Goal: Information Seeking & Learning: Compare options

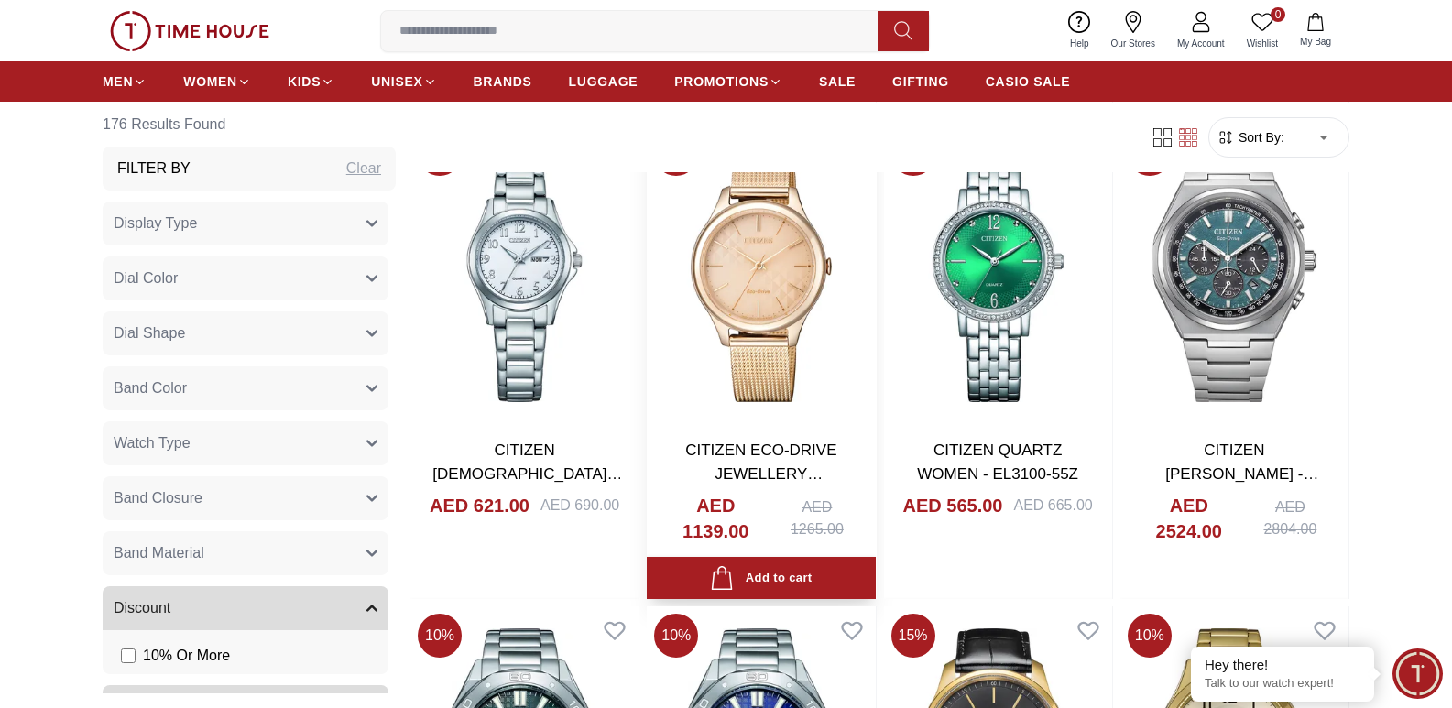
scroll to position [1282, 0]
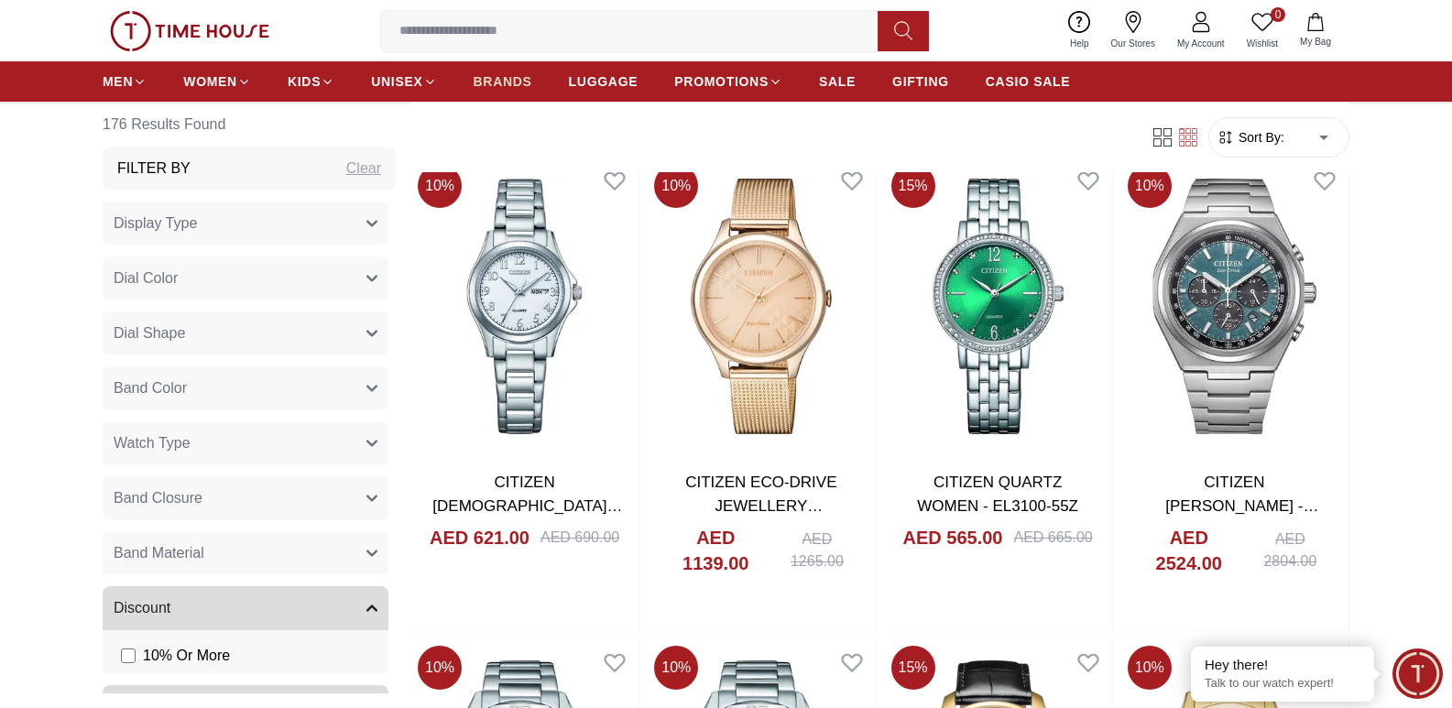
click at [501, 85] on span "BRANDS" at bounding box center [503, 81] width 59 height 18
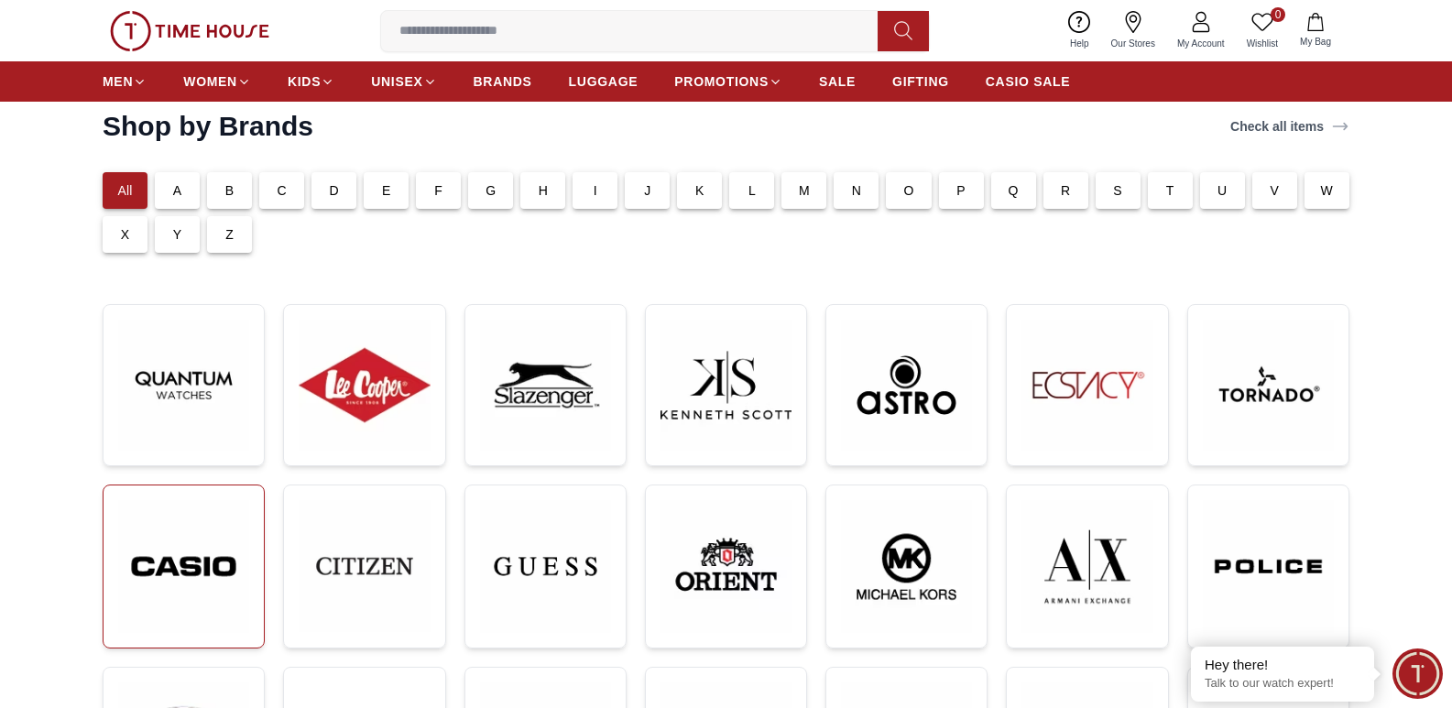
click at [189, 593] on img at bounding box center [183, 566] width 131 height 132
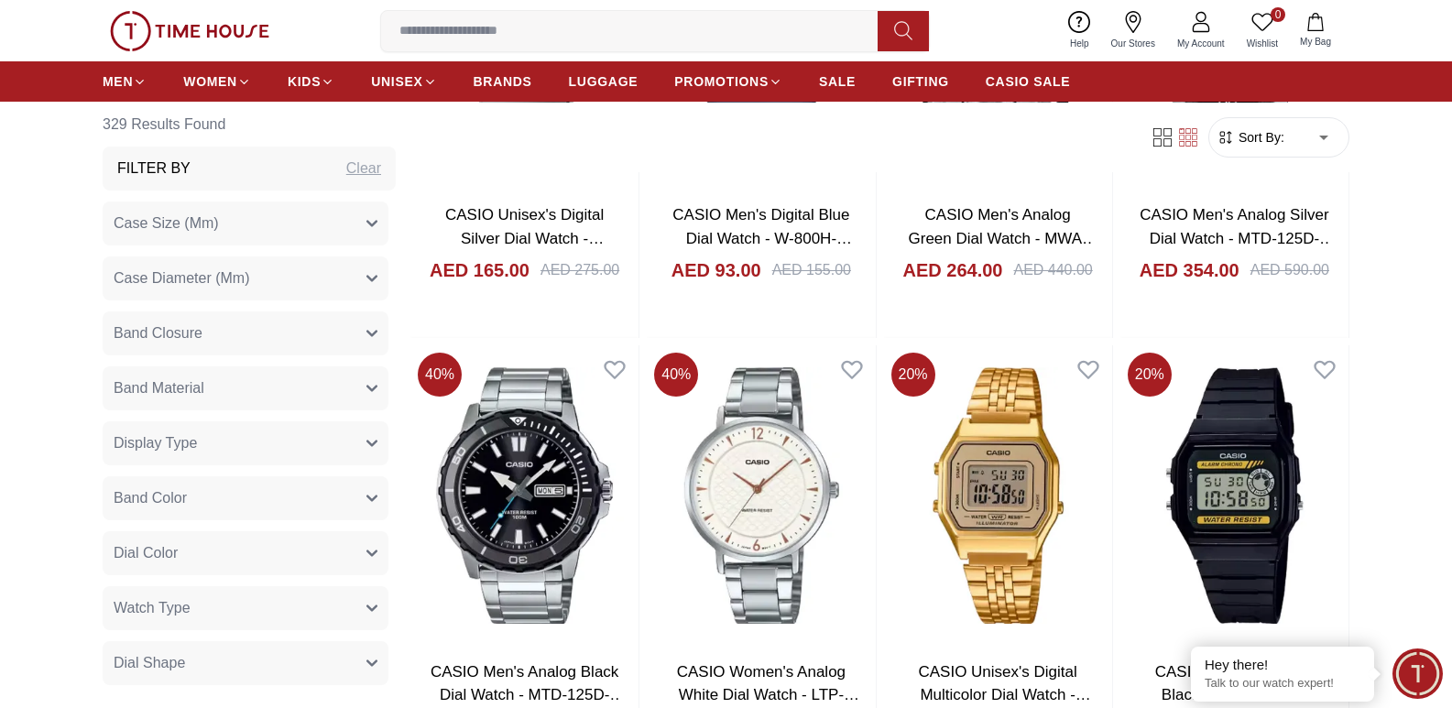
scroll to position [2015, 0]
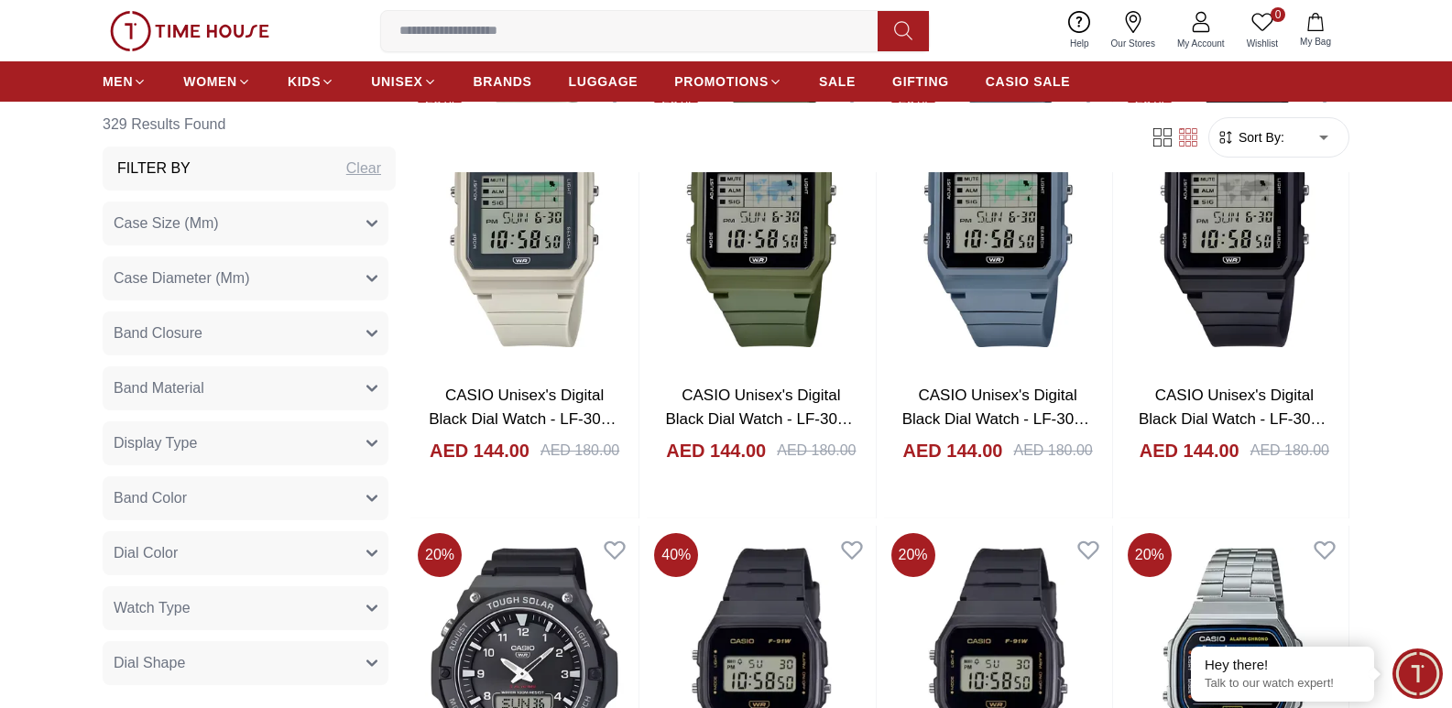
scroll to position [916, 0]
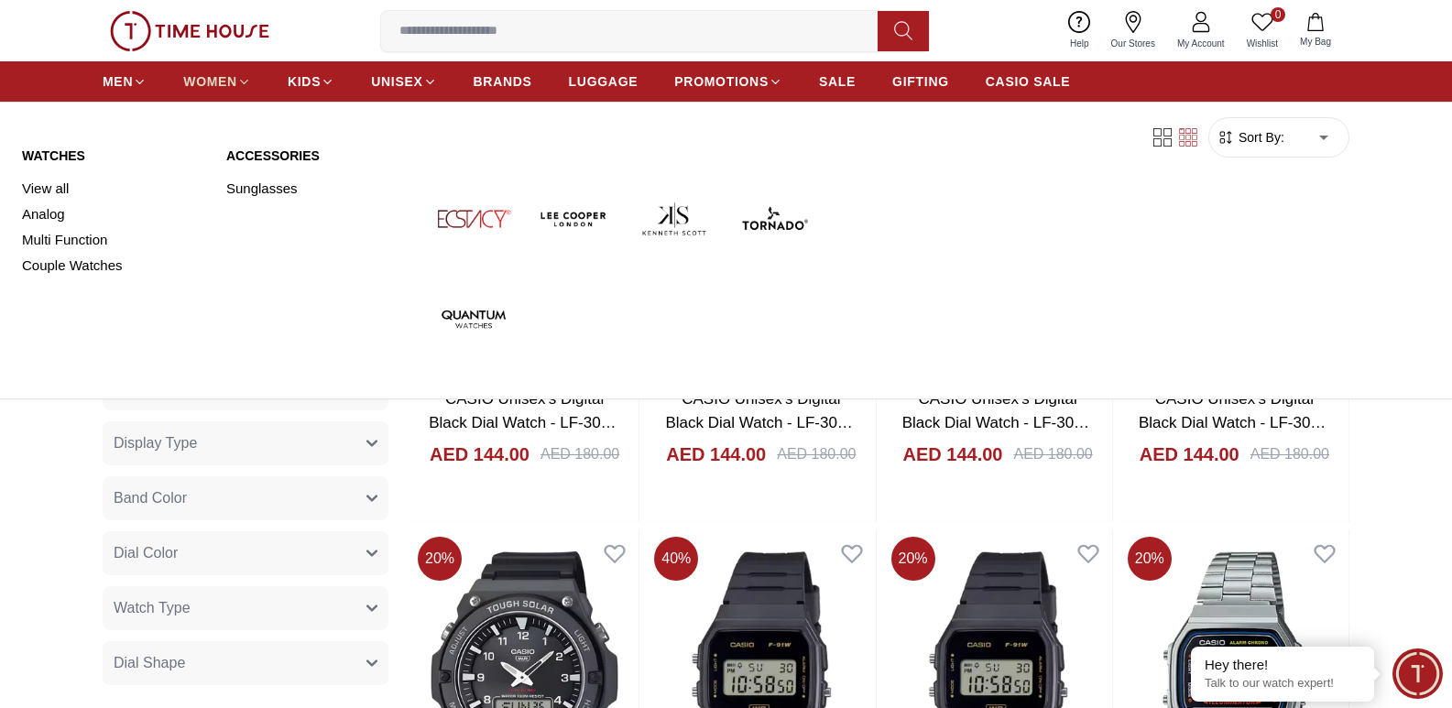
click at [240, 80] on icon at bounding box center [244, 82] width 14 height 14
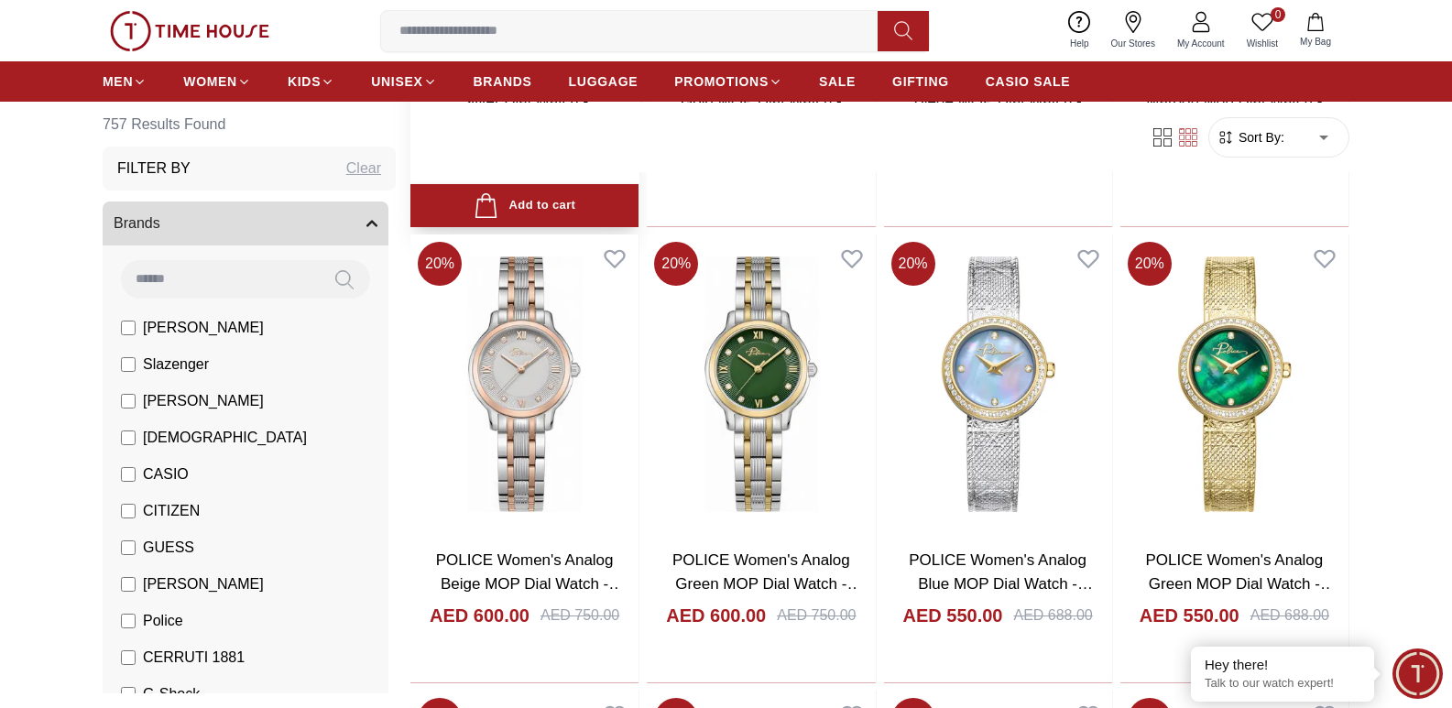
scroll to position [550, 0]
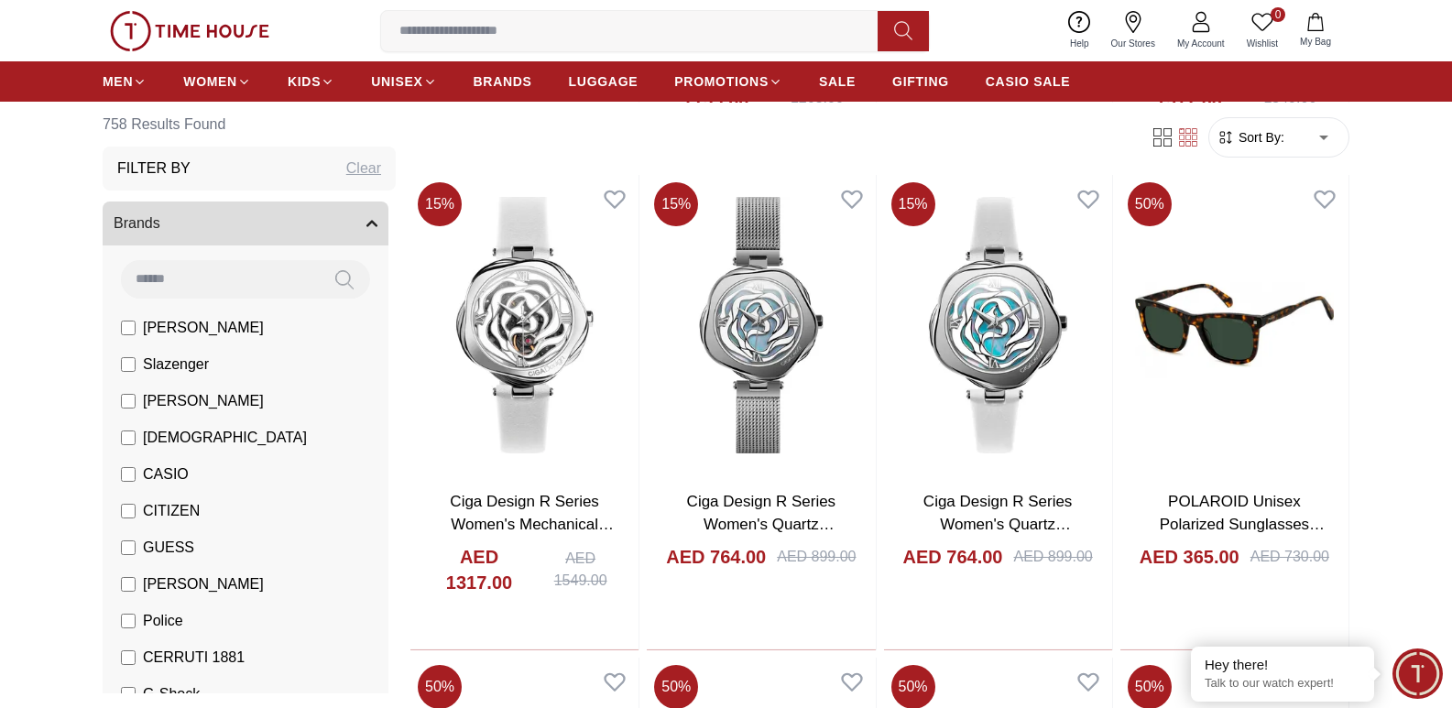
scroll to position [3924, 0]
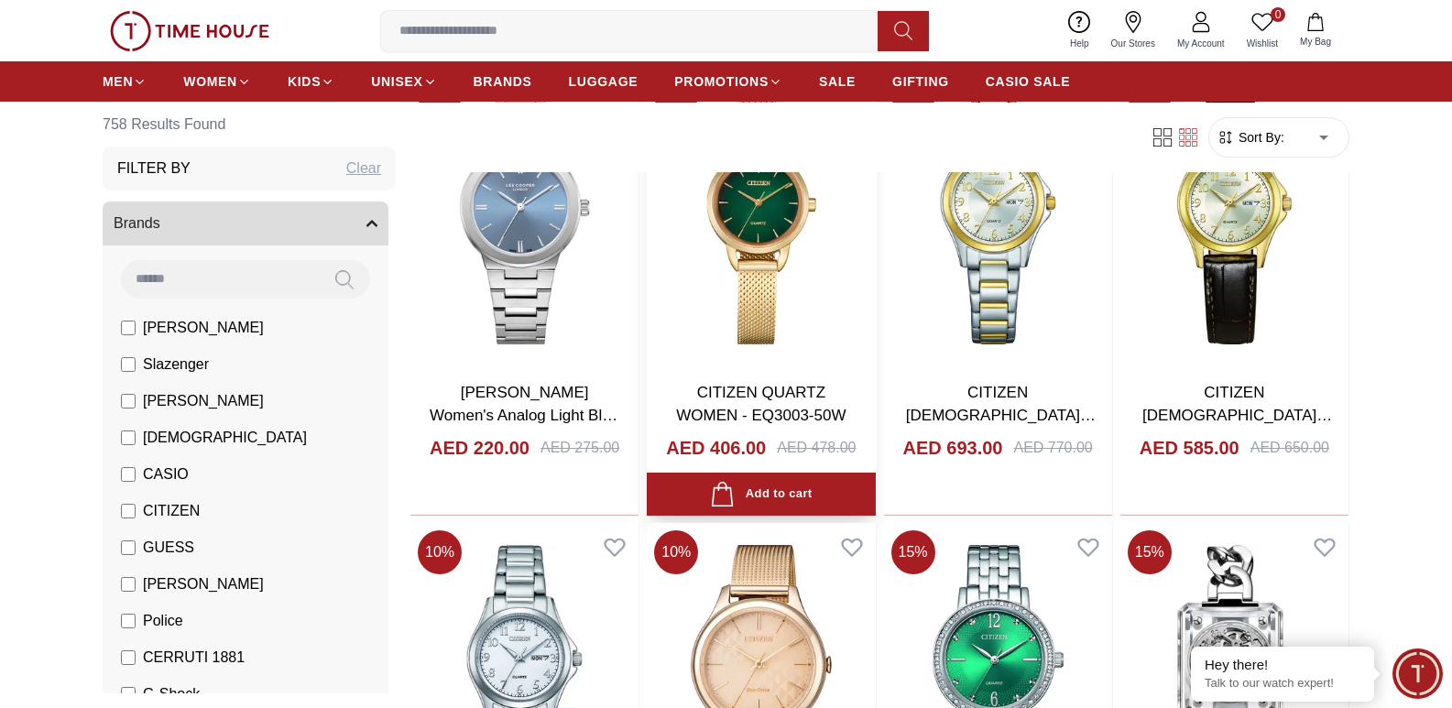
scroll to position [2825, 0]
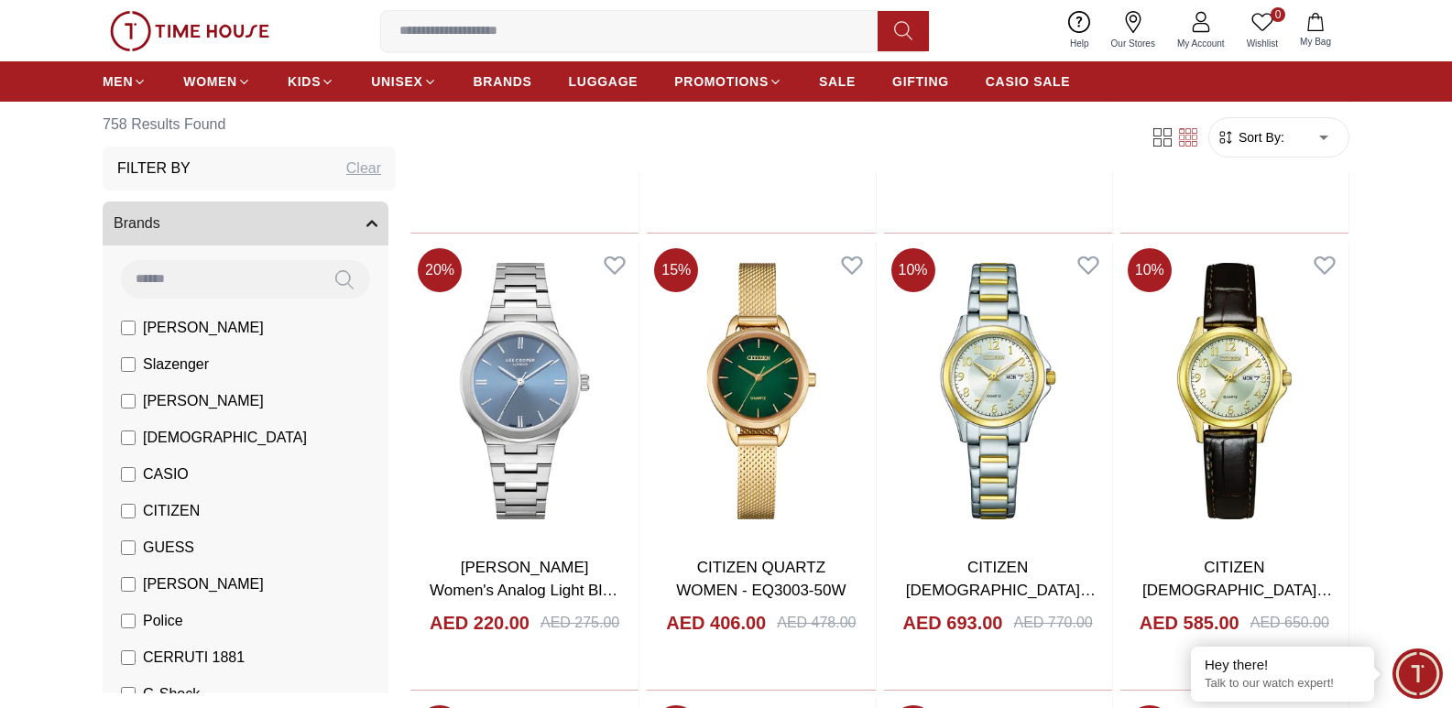
click at [152, 551] on span "GUESS" at bounding box center [168, 548] width 51 height 22
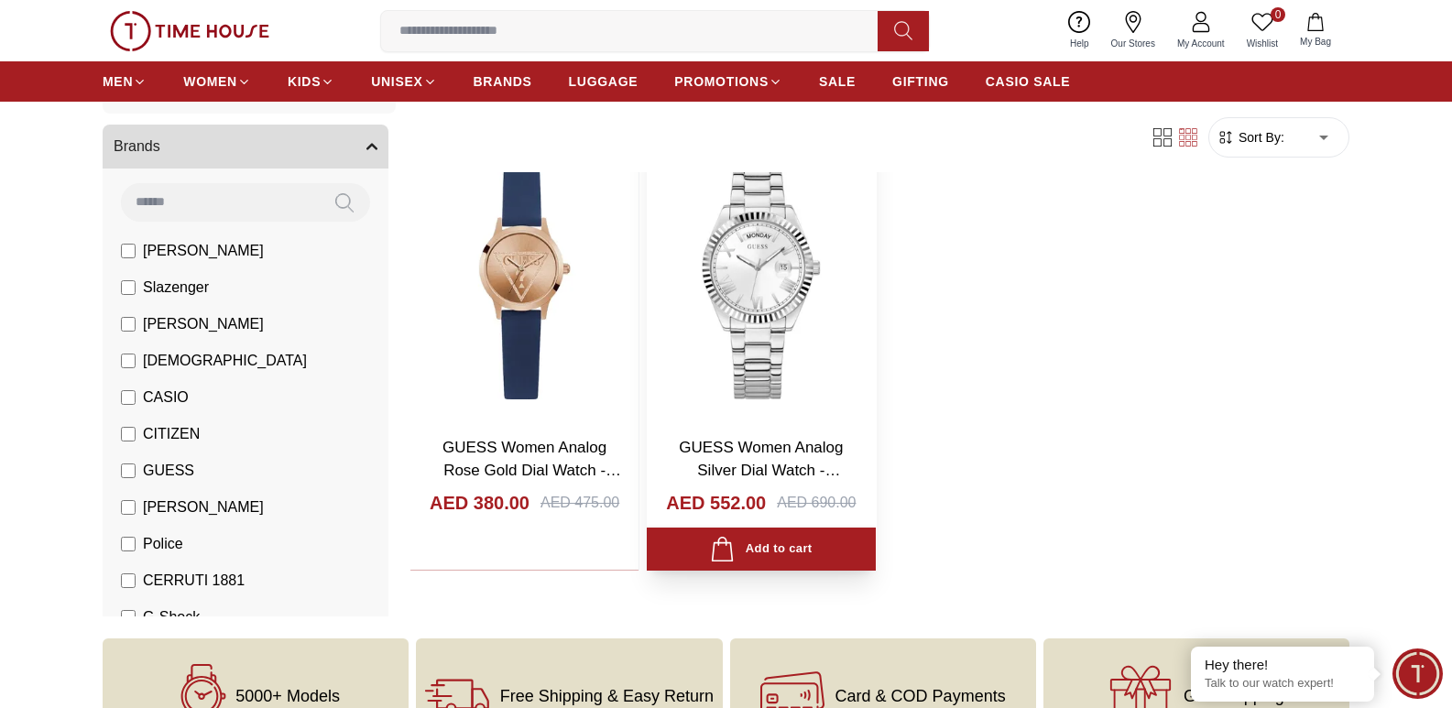
scroll to position [183, 0]
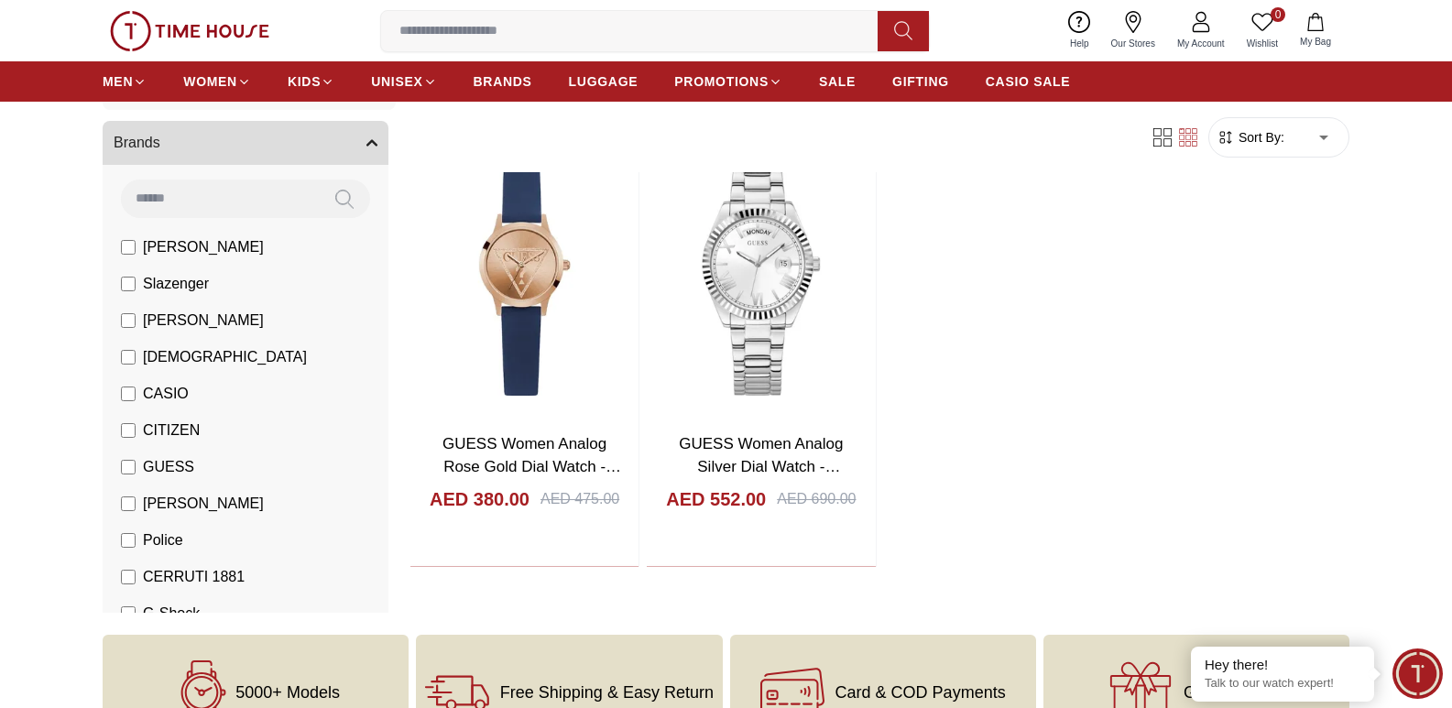
click at [173, 427] on span "CITIZEN" at bounding box center [171, 430] width 57 height 22
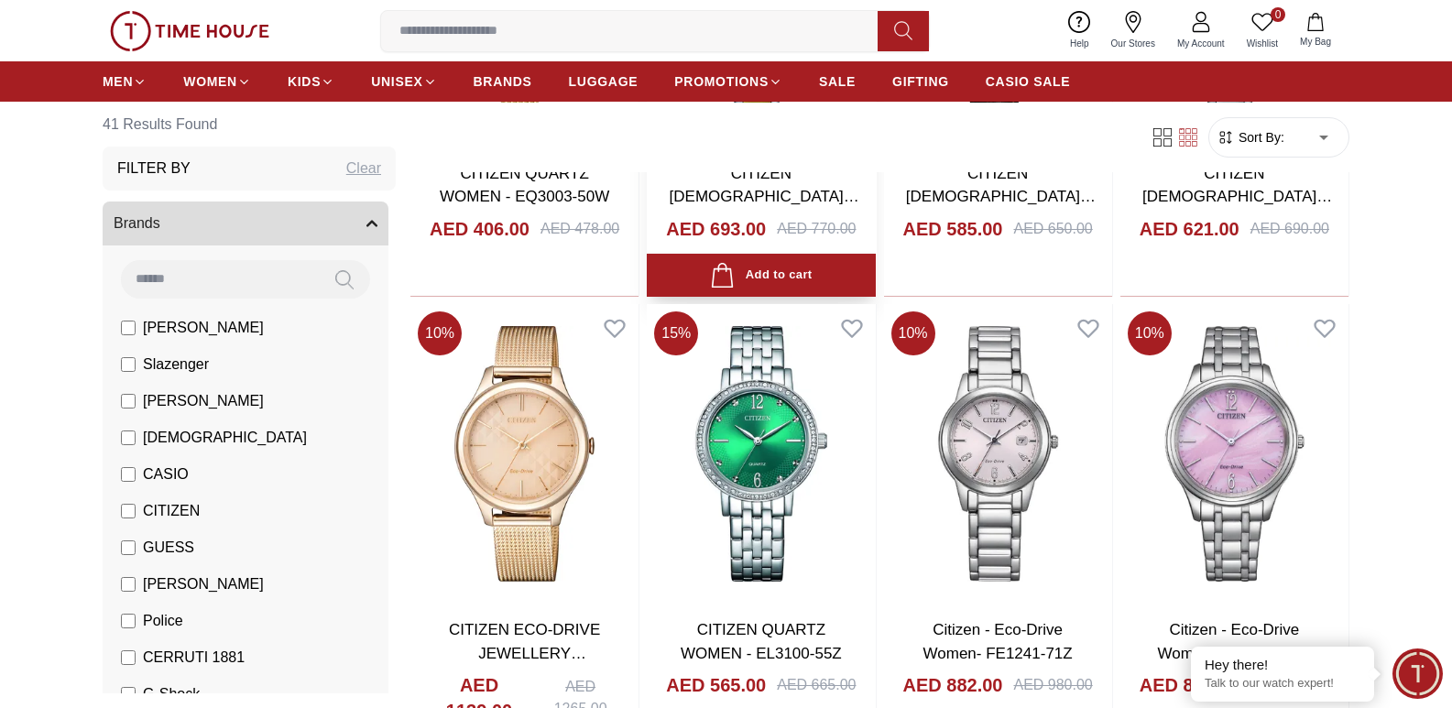
scroll to position [458, 0]
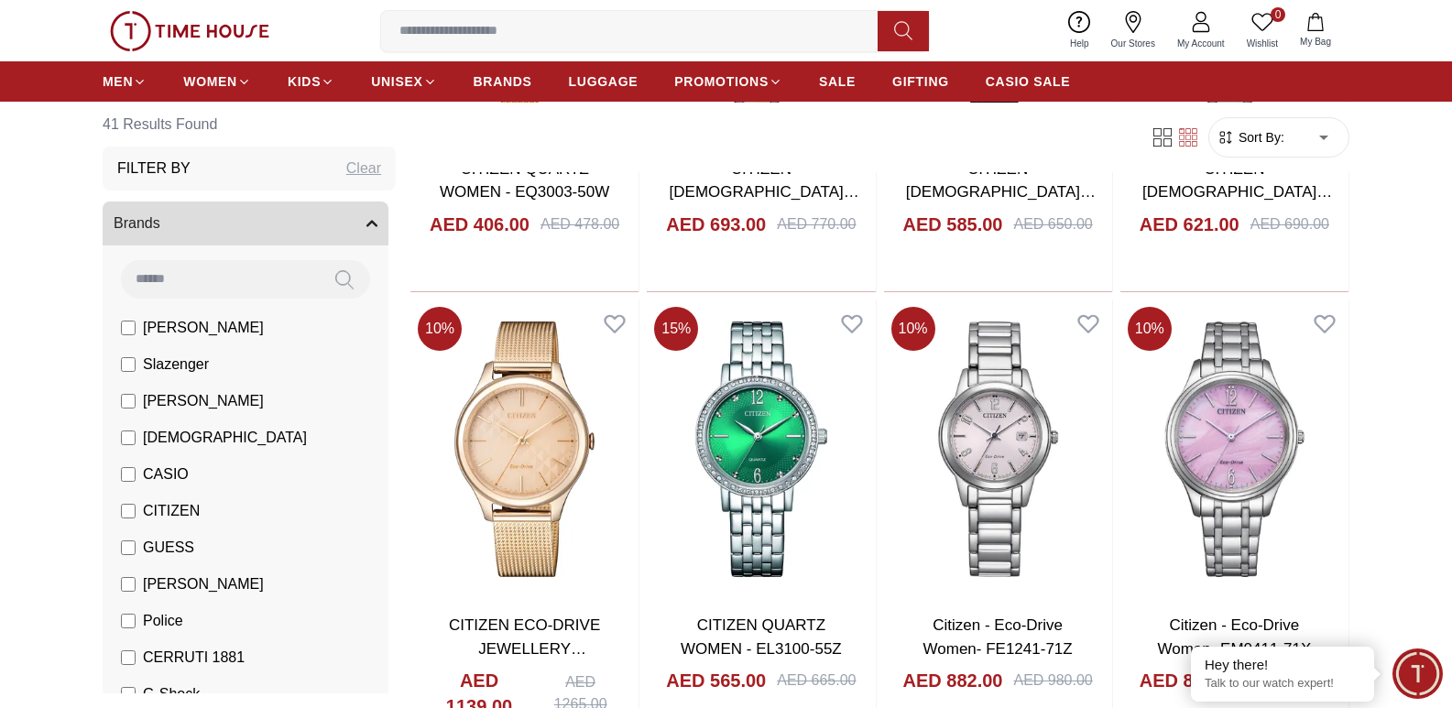
click at [196, 550] on li "GUESS" at bounding box center [249, 547] width 278 height 37
click at [190, 550] on span "GUESS" at bounding box center [168, 548] width 51 height 22
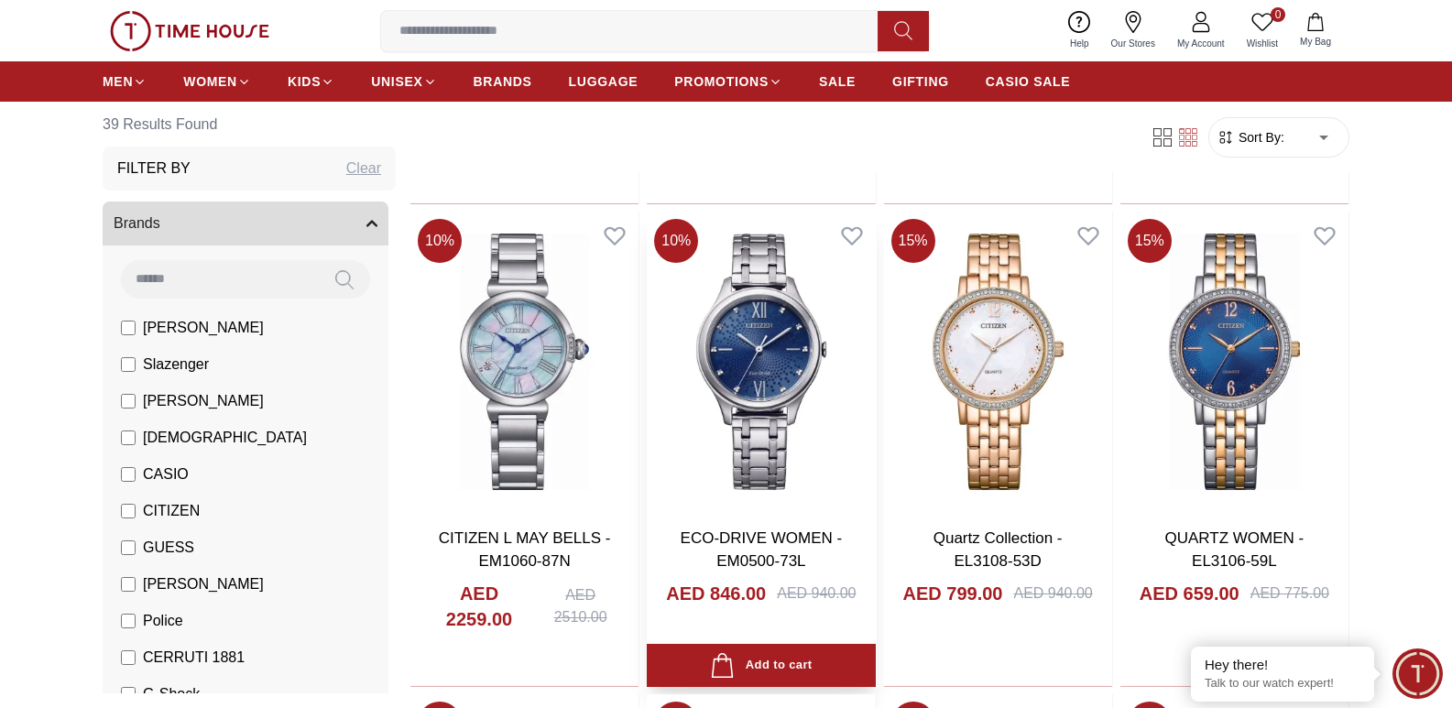
scroll to position [3114, 0]
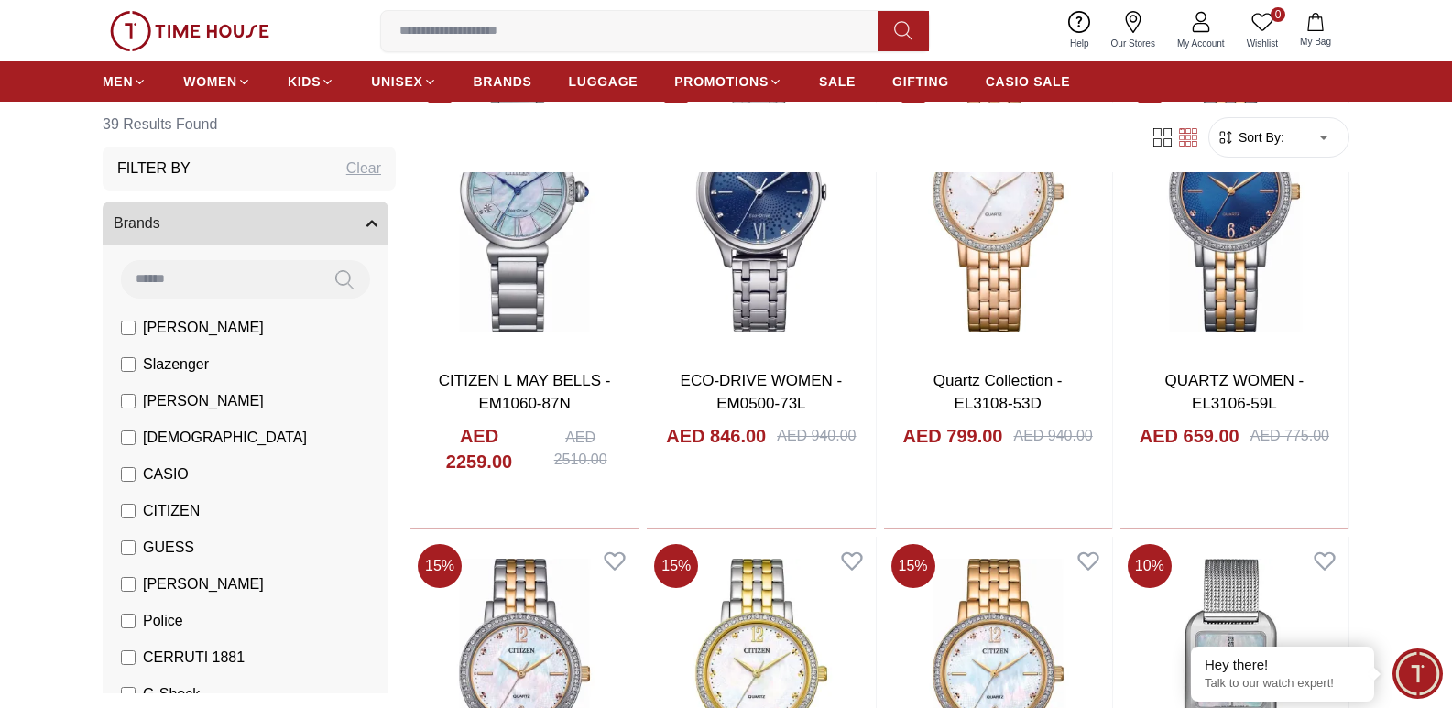
click at [163, 518] on span "CITIZEN" at bounding box center [171, 511] width 57 height 22
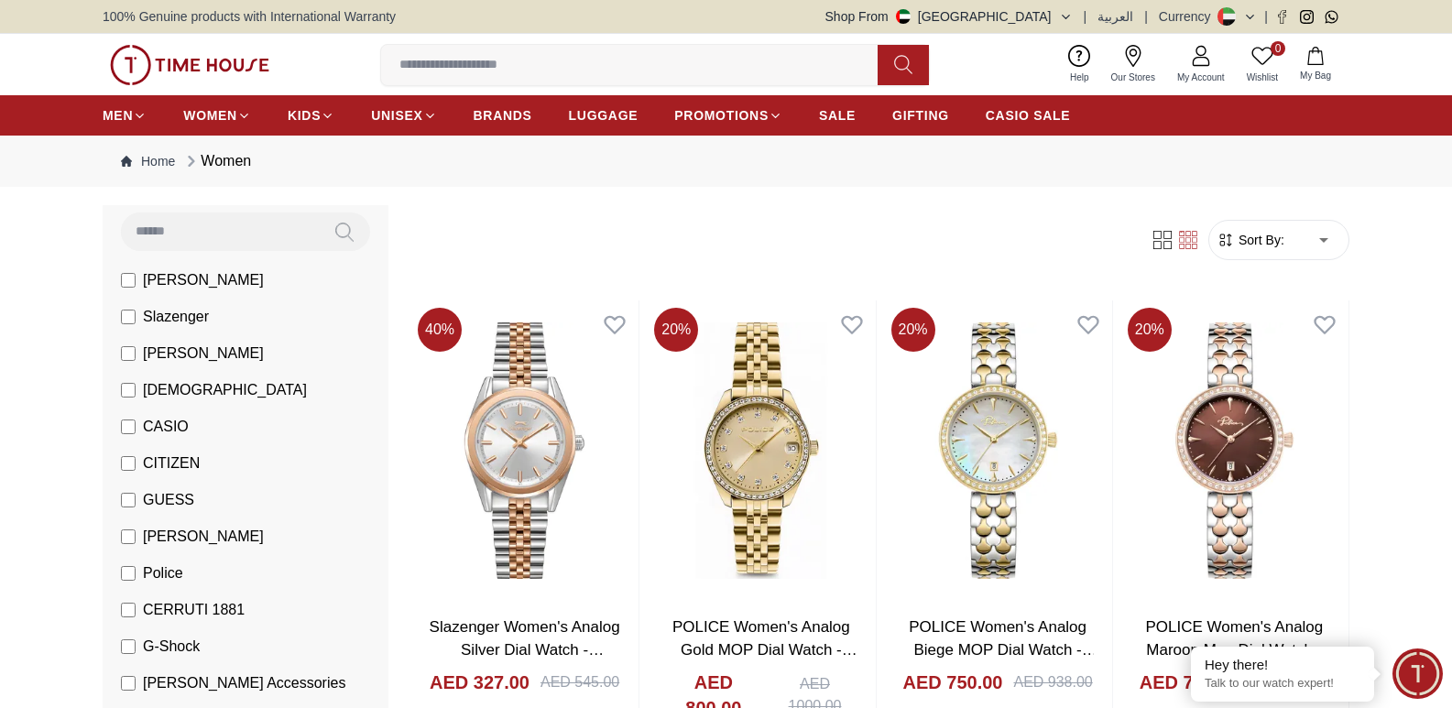
scroll to position [183, 0]
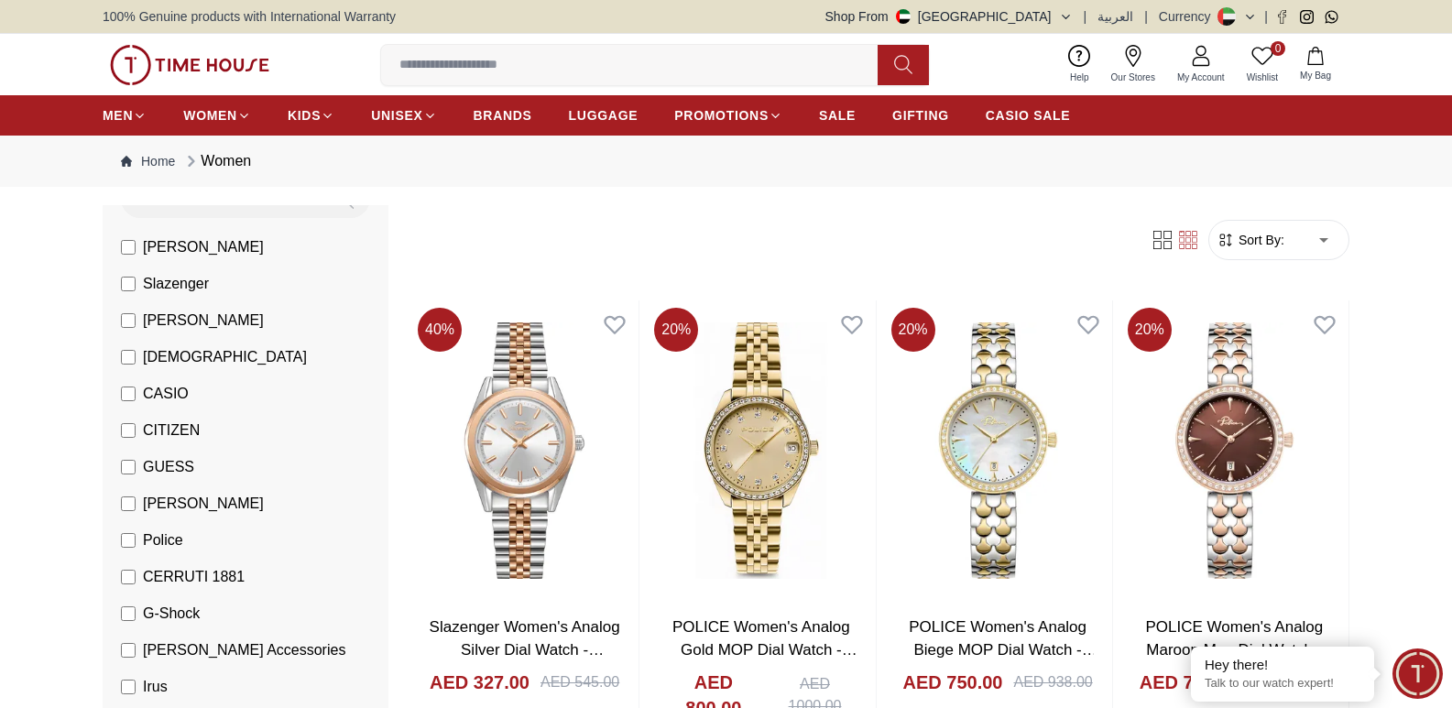
click at [213, 502] on span "[PERSON_NAME]" at bounding box center [203, 504] width 121 height 22
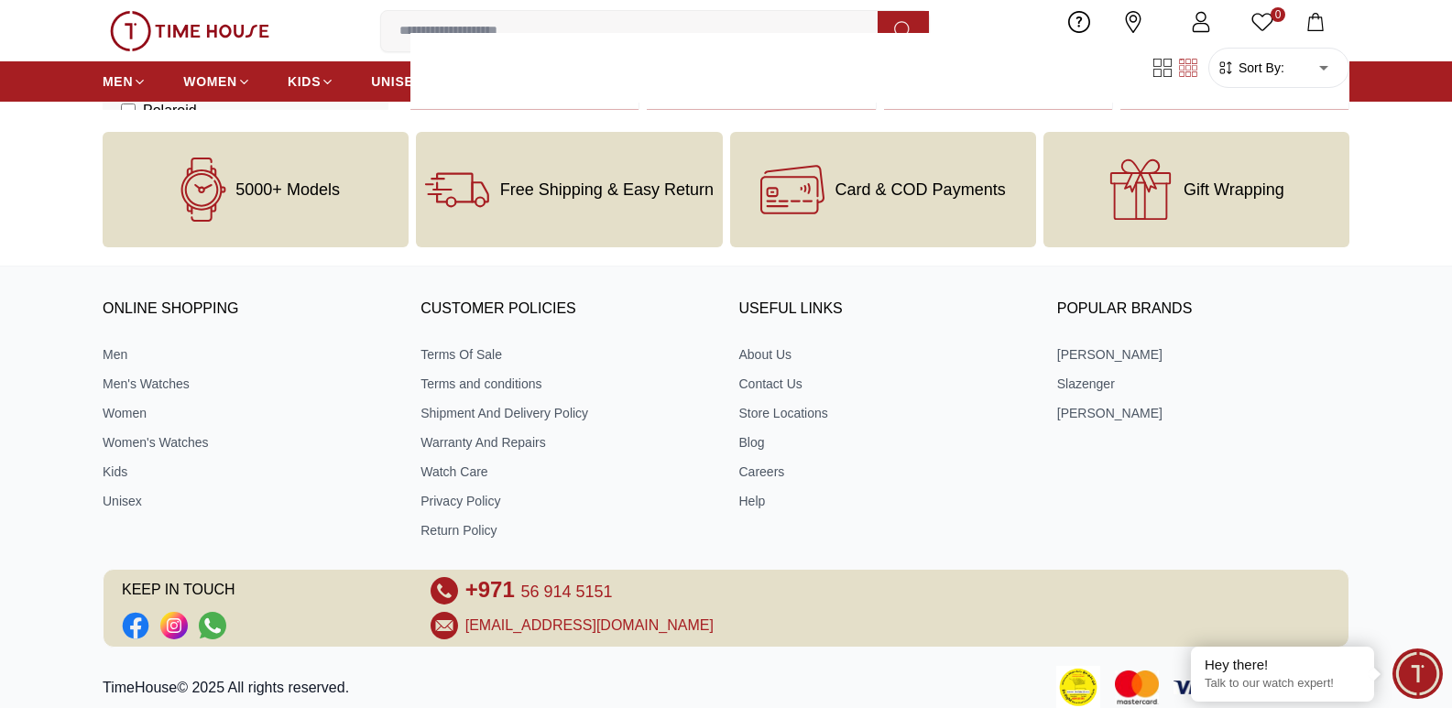
scroll to position [1458, 0]
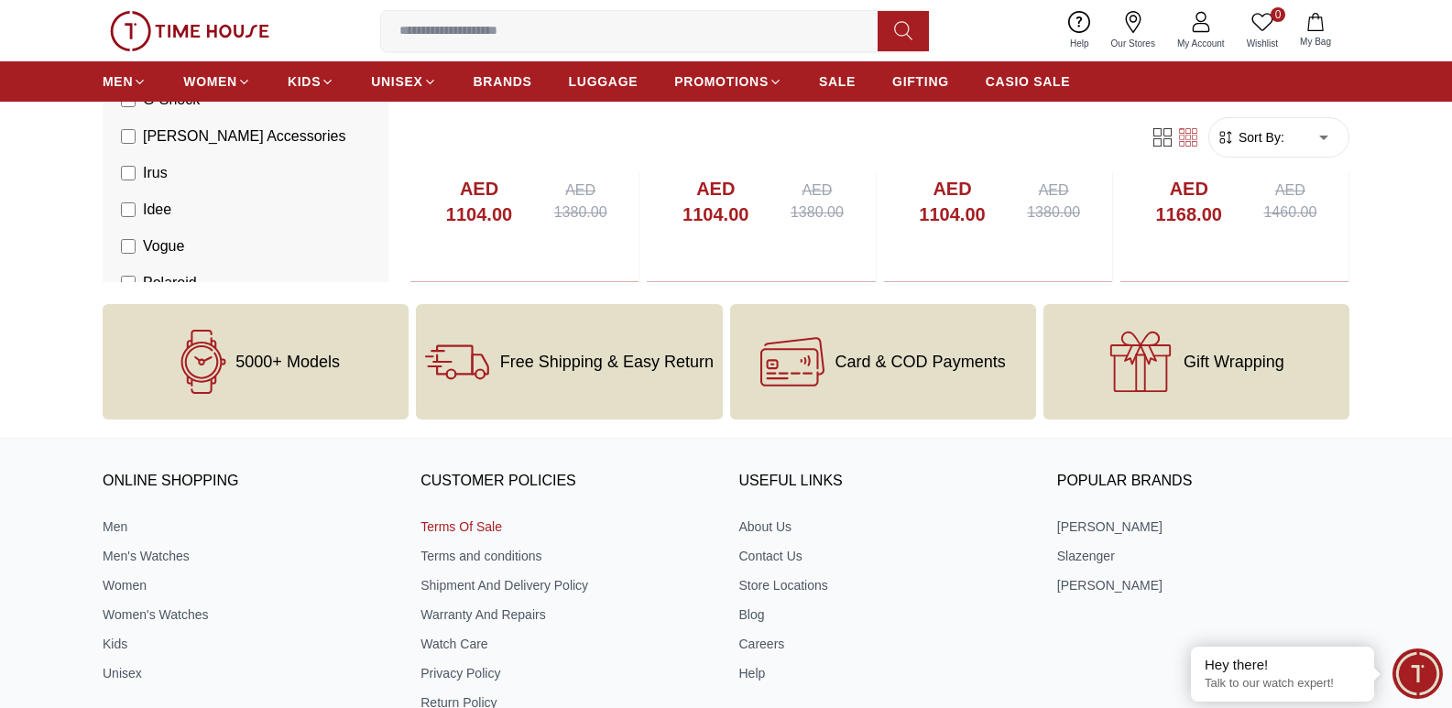
click at [476, 524] on link "Terms Of Sale" at bounding box center [566, 527] width 292 height 18
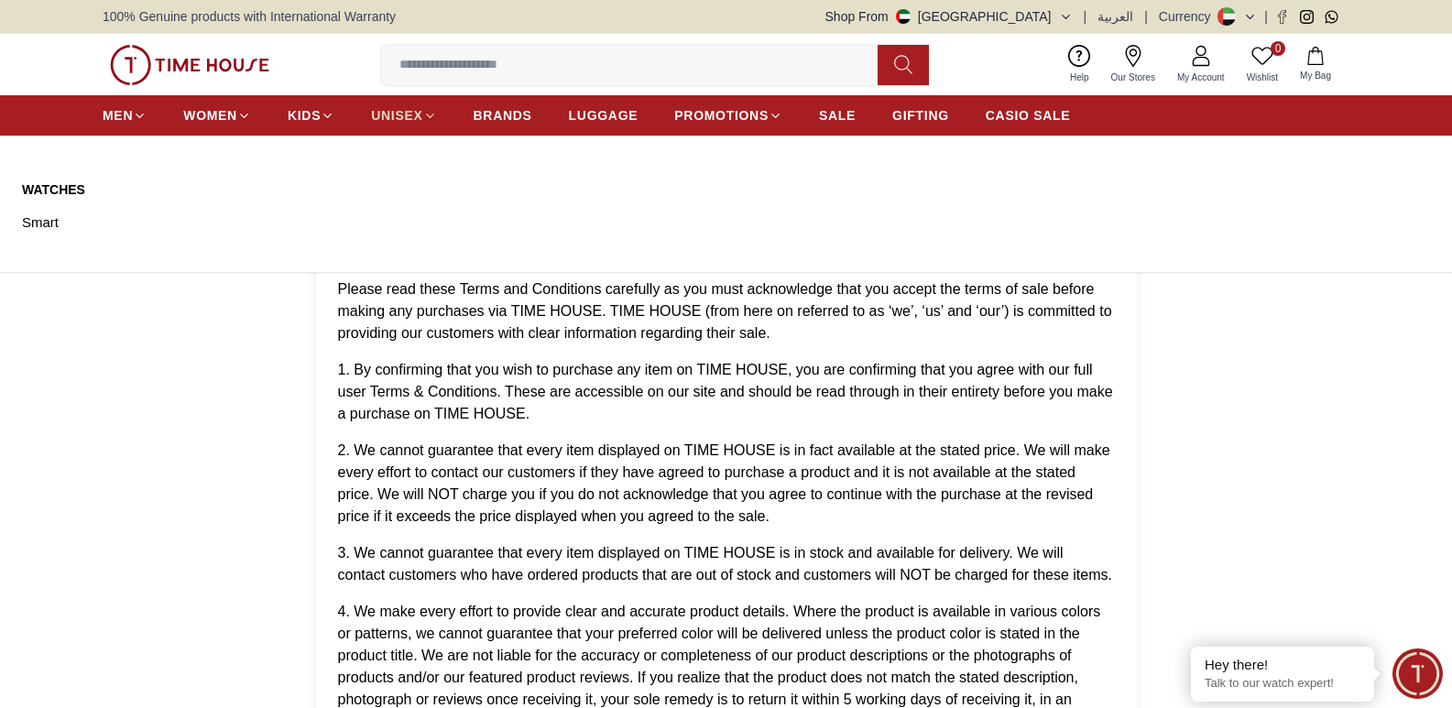
click at [414, 113] on span "UNISEX" at bounding box center [396, 115] width 51 height 18
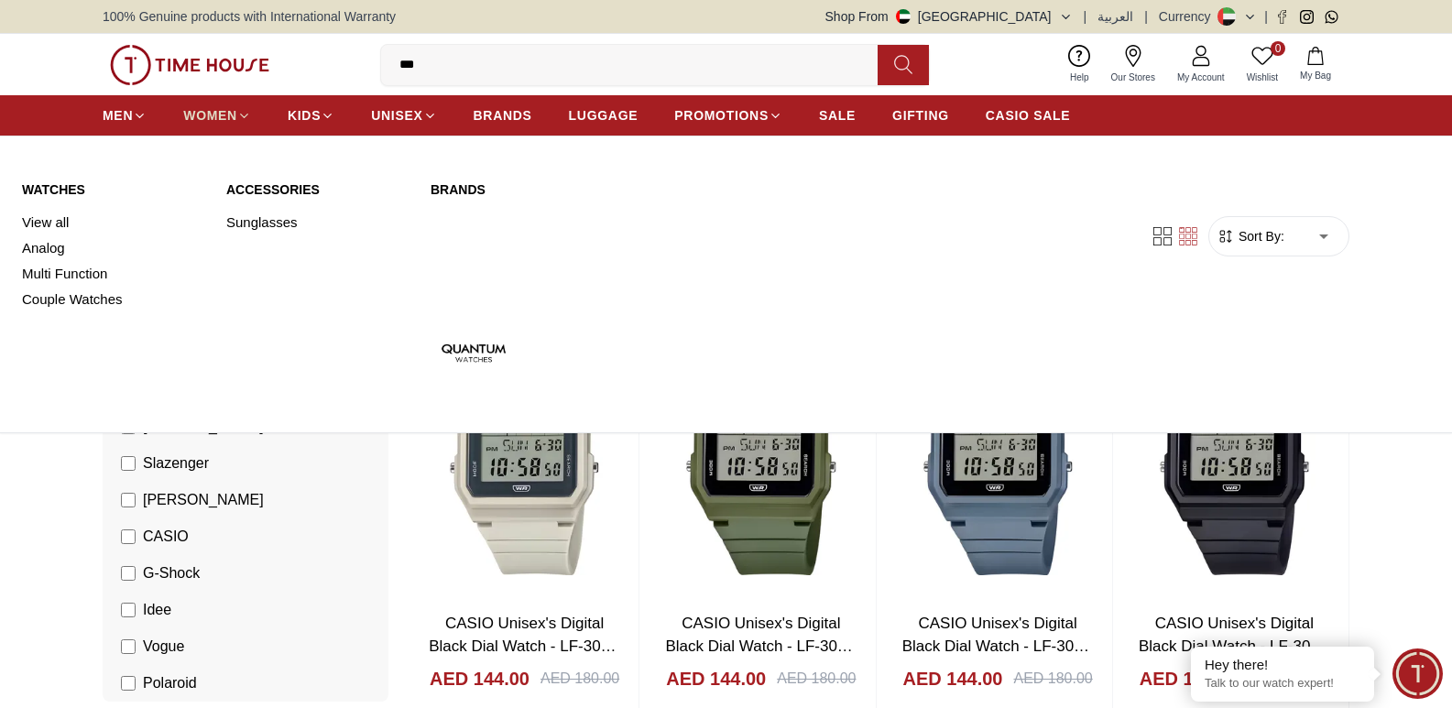
click at [233, 119] on span "WOMEN" at bounding box center [210, 115] width 54 height 18
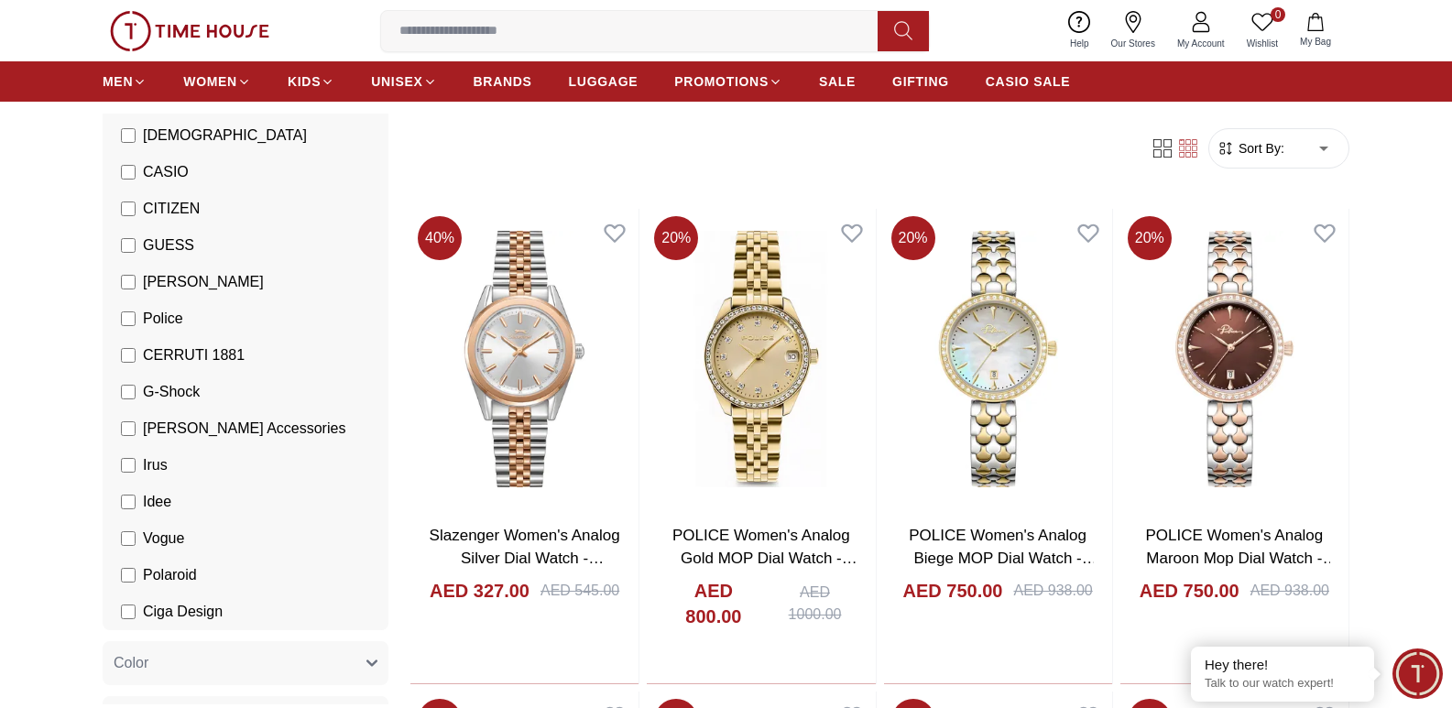
scroll to position [275, 0]
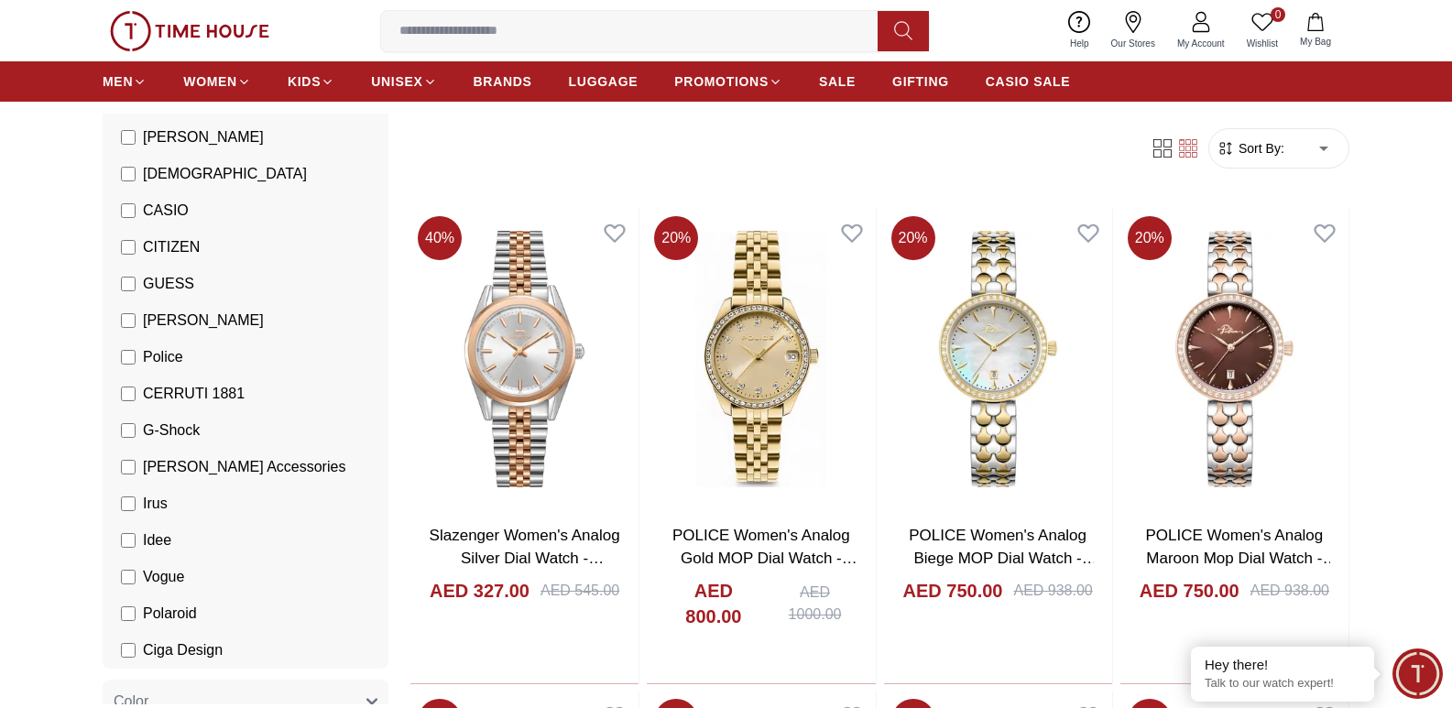
click at [188, 324] on span "[PERSON_NAME]" at bounding box center [203, 321] width 121 height 22
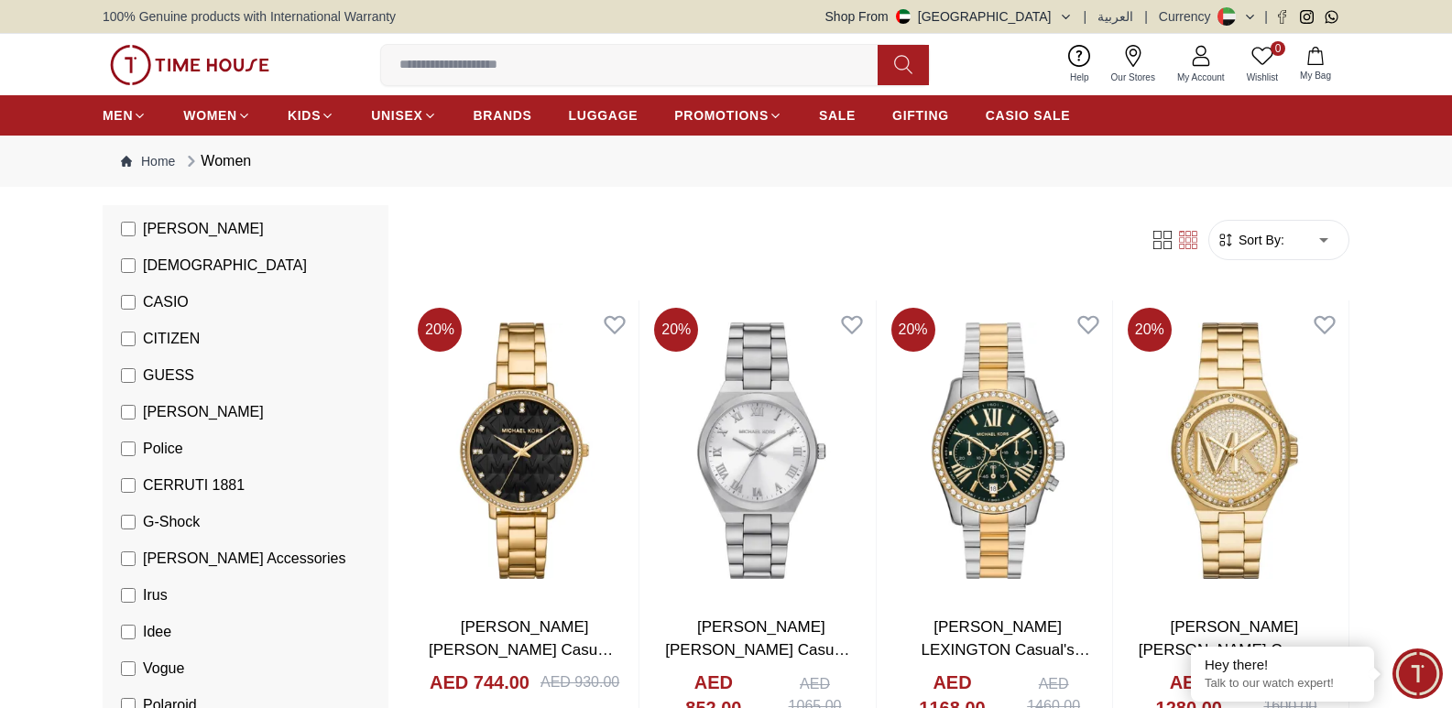
click at [128, 424] on li "[PERSON_NAME]" at bounding box center [249, 412] width 278 height 37
click at [132, 423] on li "[PERSON_NAME]" at bounding box center [249, 412] width 278 height 37
click at [140, 379] on label "GUESS" at bounding box center [157, 376] width 73 height 22
click at [137, 415] on label "[PERSON_NAME]" at bounding box center [192, 412] width 143 height 22
